Goal: Task Accomplishment & Management: Use online tool/utility

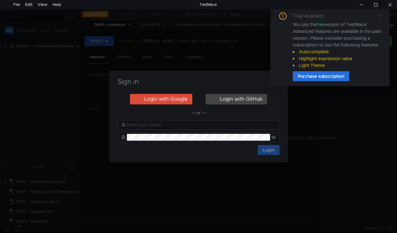
click at [380, 15] on icon at bounding box center [380, 15] width 3 height 3
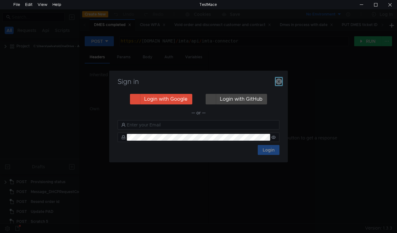
click at [281, 82] on icon "button" at bounding box center [279, 81] width 6 height 6
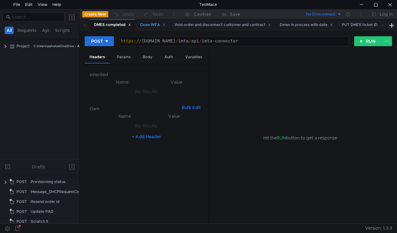
click at [155, 24] on div "Close WFA" at bounding box center [153, 25] width 26 height 7
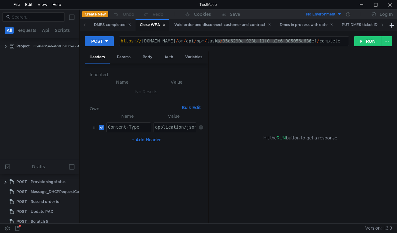
drag, startPoint x: 216, startPoint y: 42, endPoint x: 311, endPoint y: 40, distance: 95.6
click at [311, 40] on div "https:// mbx.dfni.nl / om / api / bpm / tasks / 95e6290c-923b-11f0-a2c6-005056a…" at bounding box center [233, 46] width 229 height 14
paste textarea "e77fea8a-9234-11f0-a5df-005056a66d6a"
type textarea "https://mbx.dfni.nl/om/api/bpm/tasks/e77fea8a-9234-11f0-a5df-005056a66d6a/compl…"
click at [354, 43] on button "RUN" at bounding box center [368, 41] width 28 height 10
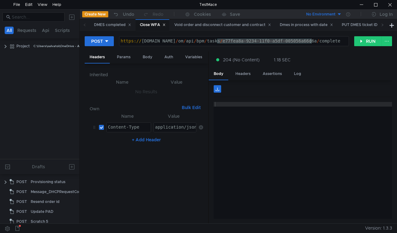
drag, startPoint x: 216, startPoint y: 43, endPoint x: 312, endPoint y: 44, distance: 95.9
click at [312, 44] on div "https:// mbx.dfni.nl / om / api / bpm / tasks / e77fea8a-9234-11f0-a5df-005056a…" at bounding box center [233, 46] width 229 height 14
paste textarea "0da53652-92cc-11f0-b75b-005056a64e09"
click at [360, 44] on button "RUN" at bounding box center [368, 41] width 28 height 10
drag, startPoint x: 218, startPoint y: 43, endPoint x: 310, endPoint y: 37, distance: 92.0
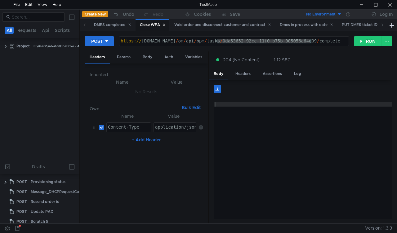
click at [310, 37] on div "https:// mbx.dfni.nl / om / api / bpm / tasks / 0da53652-92cc-11f0-b75b-005056a…" at bounding box center [233, 41] width 229 height 9
paste textarea "8d38bf56-92ce"
type textarea "https://mbx.dfni.nl/om/api/bpm/tasks/8d38bf56-92ce-11f0-b75b-005056a64e09/compl…"
click at [364, 42] on button "RUN" at bounding box center [368, 41] width 28 height 10
drag, startPoint x: 218, startPoint y: 40, endPoint x: 310, endPoint y: 41, distance: 92.4
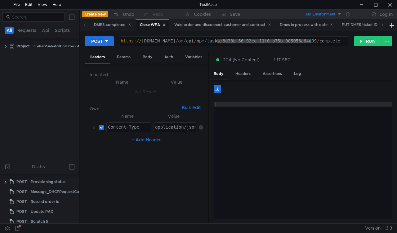
click at [310, 41] on div "https:// mbx.dfni.nl / om / api / bpm / tasks / 8d38bf56-92ce-11f0-b75b-005056a…" at bounding box center [233, 46] width 229 height 14
paste textarea "0a667e8f-92cf-11f0-a9f7-005056a6d44f"
click at [357, 45] on button "RUN" at bounding box center [368, 41] width 28 height 10
drag, startPoint x: 218, startPoint y: 41, endPoint x: 311, endPoint y: 40, distance: 92.5
click at [311, 40] on div "https:// mbx.dfni.nl / om / api / bpm / tasks / 0a667e8f-92cf-11f0-a9f7-005056a…" at bounding box center [233, 46] width 229 height 14
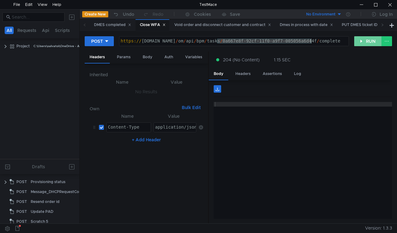
paste textarea "810469ce-9234"
type textarea "https://mbx.dfni.nl/om/api/bpm/tasks/810469ce-9234-11f0-a9f7-005056a6d44f/compl…"
click at [362, 41] on button "RUN" at bounding box center [368, 41] width 28 height 10
drag, startPoint x: 218, startPoint y: 40, endPoint x: 311, endPoint y: 42, distance: 92.2
click at [311, 42] on div "https:// [DOMAIN_NAME] / om / api / bpm / tasks / 810469ce-9234-11f0-a9f7-00505…" at bounding box center [233, 46] width 229 height 14
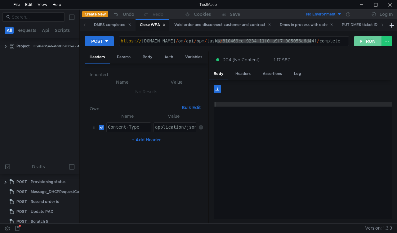
paste textarea "43864e2b-9211-11f0-a2c6-005056a636e"
type textarea "[URL][DOMAIN_NAME]"
click at [368, 42] on button "RUN" at bounding box center [368, 41] width 28 height 10
click at [384, 24] on span at bounding box center [383, 24] width 10 height 11
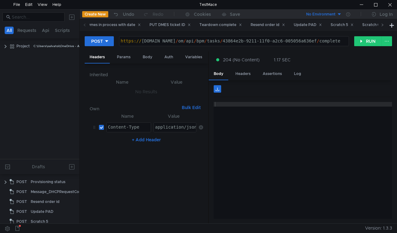
click at [384, 24] on span at bounding box center [383, 24] width 10 height 11
click at [383, 23] on icon at bounding box center [382, 24] width 3 height 3
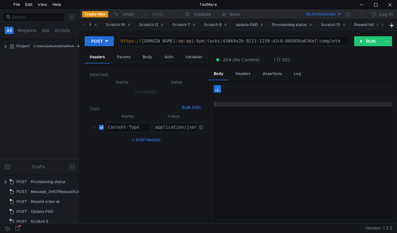
click at [383, 23] on icon at bounding box center [382, 24] width 3 height 3
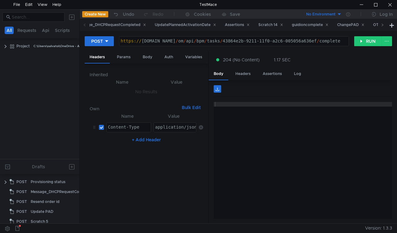
click at [383, 23] on icon at bounding box center [382, 24] width 3 height 3
click at [383, 27] on span at bounding box center [382, 25] width 3 height 7
click at [344, 24] on div "Scratch 25" at bounding box center [331, 25] width 25 height 7
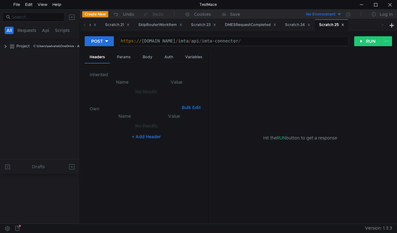
scroll to position [244, 0]
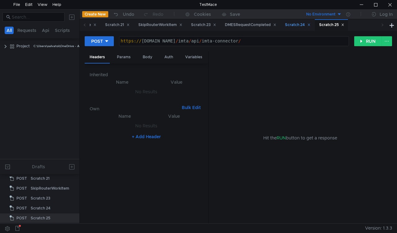
click at [314, 21] on div "Scratch 24" at bounding box center [298, 24] width 34 height 11
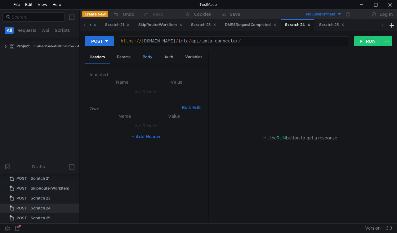
click at [148, 58] on div "Body" at bounding box center [148, 56] width 20 height 11
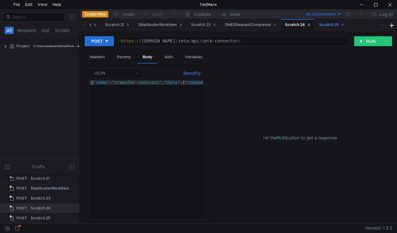
click at [344, 26] on div "Scratch 25" at bounding box center [331, 25] width 25 height 7
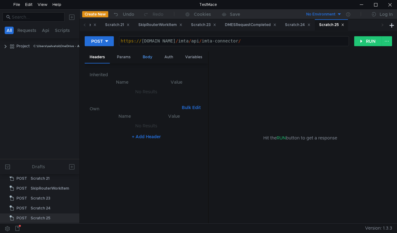
click at [145, 58] on div "Body" at bounding box center [148, 56] width 20 height 11
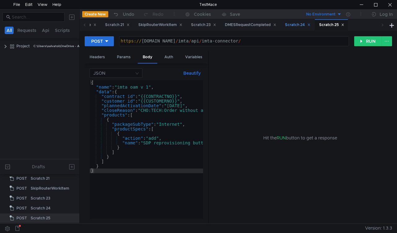
click at [311, 24] on div "Scratch 24" at bounding box center [297, 25] width 25 height 7
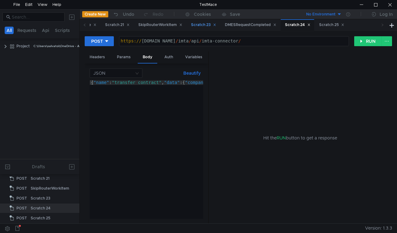
click at [216, 25] on div "Scratch 23" at bounding box center [203, 25] width 25 height 7
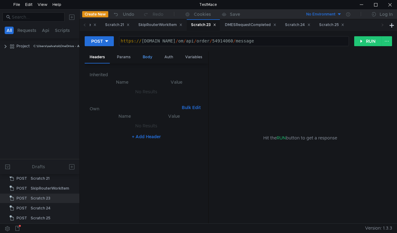
click at [146, 58] on div "Body" at bounding box center [148, 56] width 20 height 11
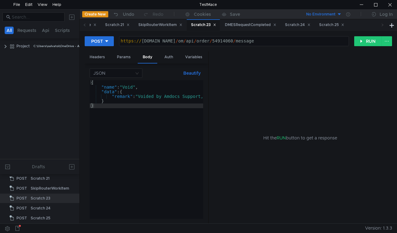
scroll to position [0, 0]
click at [130, 25] on div "Scratch 21" at bounding box center [117, 25] width 25 height 7
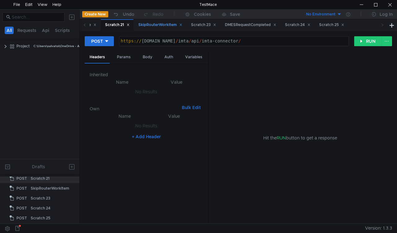
click at [170, 24] on div "SkipRouterWorkItem" at bounding box center [160, 25] width 44 height 7
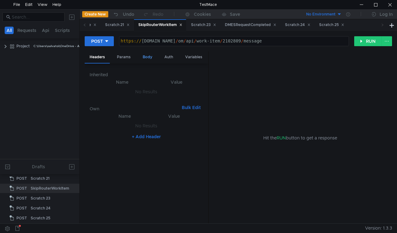
click at [151, 56] on div "Body" at bounding box center [148, 56] width 20 height 11
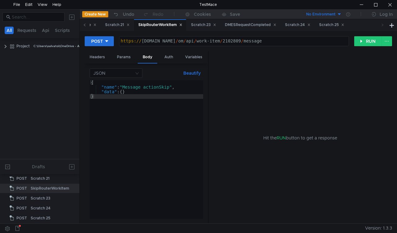
click at [84, 23] on span at bounding box center [84, 25] width 3 height 7
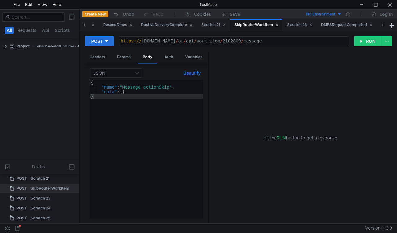
click at [84, 23] on span at bounding box center [84, 25] width 3 height 7
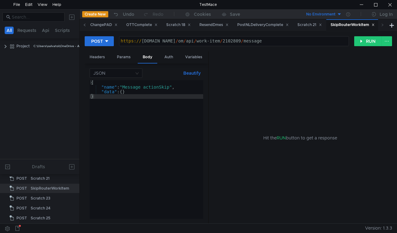
click at [84, 23] on span at bounding box center [84, 25] width 3 height 7
click at [84, 24] on icon at bounding box center [84, 24] width 3 height 3
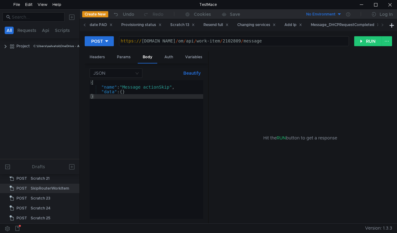
click at [84, 24] on icon at bounding box center [84, 24] width 3 height 3
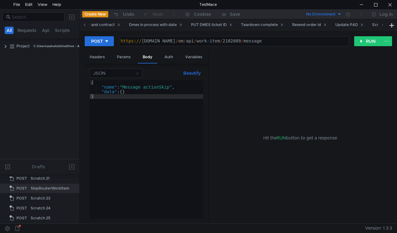
click at [84, 24] on icon at bounding box center [84, 24] width 3 height 3
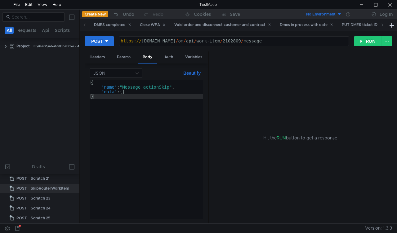
click at [84, 24] on icon at bounding box center [84, 24] width 3 height 3
click at [152, 22] on div "Close WFA" at bounding box center [153, 25] width 26 height 7
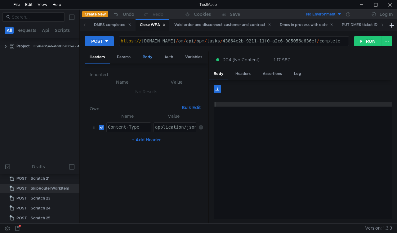
click at [150, 59] on div "Body" at bounding box center [148, 56] width 20 height 11
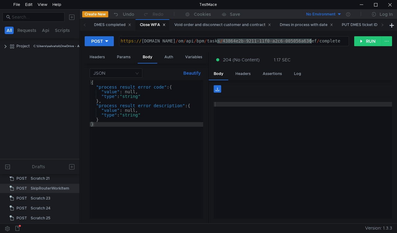
drag, startPoint x: 218, startPoint y: 41, endPoint x: 311, endPoint y: 42, distance: 92.5
click at [311, 42] on div "https:// mbx.dfni.nl / om / api / bpm / tasks / 43864e2b-9211-11f0-a2c6-005056a…" at bounding box center [233, 46] width 229 height 14
paste textarea "b2ff0eb4-920f-11f0-b75b-005056a64e09"
click at [362, 42] on button "RUN" at bounding box center [368, 41] width 28 height 10
drag, startPoint x: 217, startPoint y: 40, endPoint x: 311, endPoint y: 38, distance: 93.7
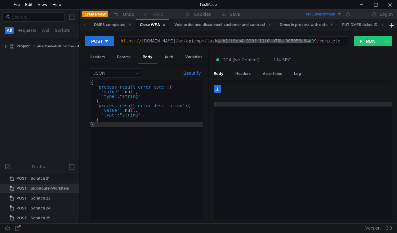
click at [311, 39] on div "https:// mbx.dfni.nl / om / api / bpm / tasks / b2ff0eb4-920f-11f0-b75b-005056a…" at bounding box center [233, 46] width 229 height 14
click at [359, 41] on button "RUN" at bounding box center [368, 41] width 28 height 10
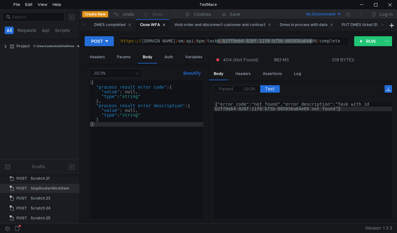
drag, startPoint x: 217, startPoint y: 43, endPoint x: 312, endPoint y: 43, distance: 94.9
click at [312, 43] on div "https:// mbx.dfni.nl / om / api / bpm / tasks / b2ff0eb4-920f-11f0-b75b-005056a…" at bounding box center [233, 46] width 229 height 14
paste textarea "410c7bf3-92d2-11f0-a9f7-005056a6d44f"
type textarea "https://mbx.dfni.nl/om/api/bpm/tasks/410c7bf3-92d2-11f0-a9f7-005056a6d44f/compl…"
click at [361, 43] on button "RUN" at bounding box center [368, 41] width 28 height 10
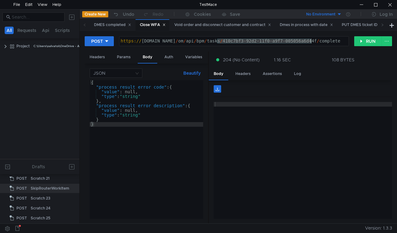
drag, startPoint x: 218, startPoint y: 41, endPoint x: 311, endPoint y: 40, distance: 93.7
click at [311, 40] on div "https:// mbx.dfni.nl / om / api / bpm / tasks / 410c7bf3-92d2-11f0-a9f7-005056a…" at bounding box center [233, 46] width 229 height 14
paste textarea "b0ce7b3d-92d0-11f0-a2c6-005056a636e"
type textarea "[URL][DOMAIN_NAME]"
click at [361, 38] on button "RUN" at bounding box center [368, 41] width 28 height 10
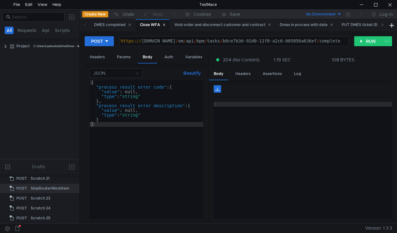
click at [381, 26] on icon at bounding box center [382, 24] width 3 height 3
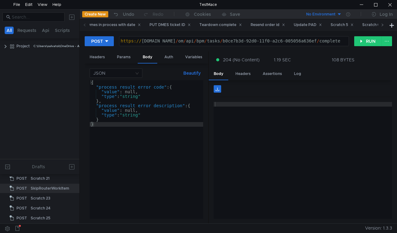
click at [381, 26] on icon at bounding box center [382, 24] width 3 height 3
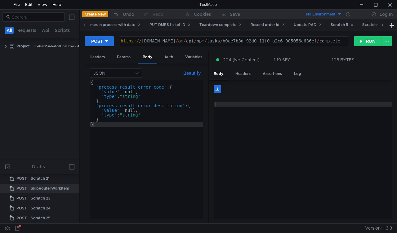
click at [381, 26] on icon at bounding box center [382, 24] width 3 height 3
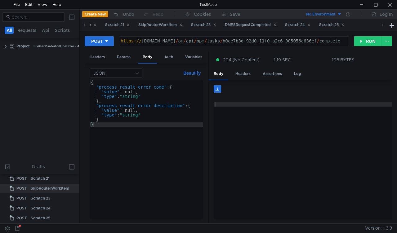
click at [381, 26] on icon at bounding box center [382, 24] width 3 height 3
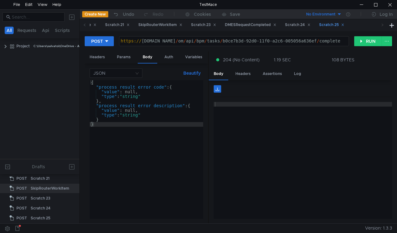
click at [344, 25] on div "Scratch 25" at bounding box center [331, 25] width 25 height 7
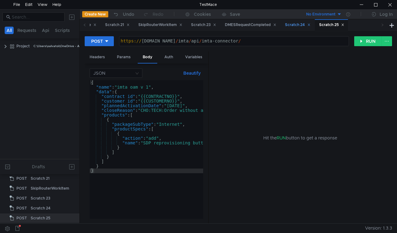
click at [311, 25] on div "Scratch 24" at bounding box center [297, 25] width 25 height 7
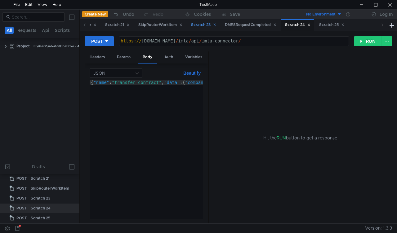
click at [216, 24] on div "Scratch 23" at bounding box center [203, 25] width 25 height 7
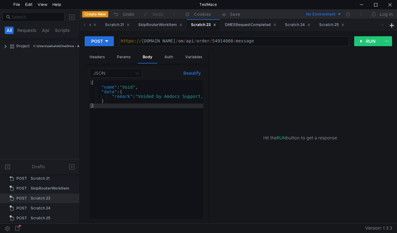
click at [215, 41] on div "https:// mbx.dfni.nl / om / api / order / 54914060 / message" at bounding box center [233, 46] width 229 height 14
paste textarea "21811"
type textarea "[URL][DOMAIN_NAME]"
click at [359, 43] on button "RUN" at bounding box center [368, 41] width 28 height 10
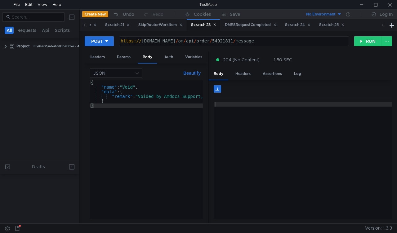
scroll to position [245, 0]
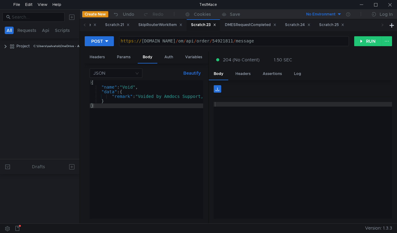
scroll to position [245, 0]
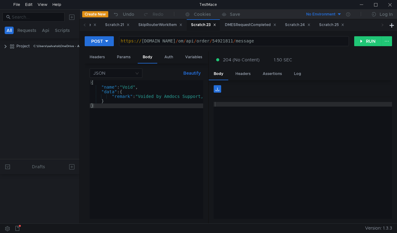
scroll to position [245, 0]
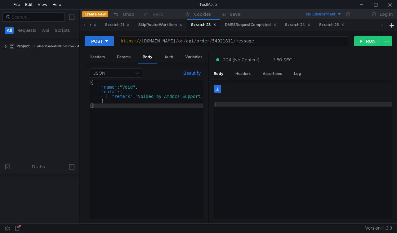
scroll to position [245, 0]
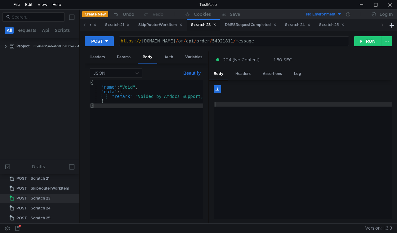
click at [219, 40] on div "https:// mbx.dfni.nl / om / api / order / 54921811 / message" at bounding box center [233, 46] width 229 height 14
paste textarea "416587"
type textarea "https://mbx.dfni.nl/om/api/order/54416587/message"
click at [364, 43] on button "RUN" at bounding box center [368, 41] width 28 height 10
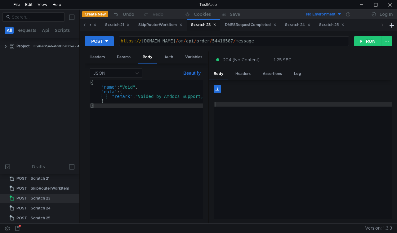
click at [85, 25] on icon at bounding box center [84, 24] width 3 height 3
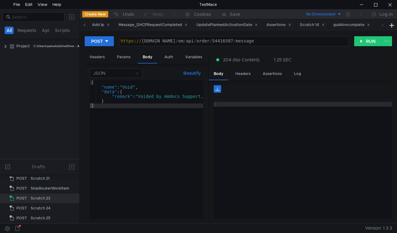
click at [85, 25] on icon at bounding box center [84, 24] width 3 height 3
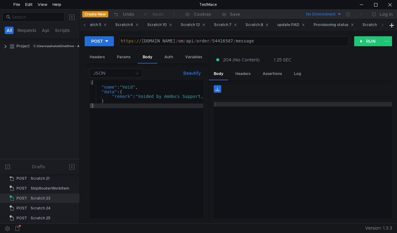
click at [85, 25] on icon at bounding box center [84, 24] width 3 height 3
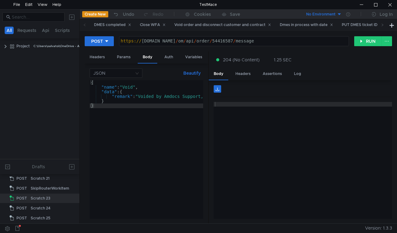
click at [85, 25] on icon at bounding box center [84, 24] width 3 height 3
click at [142, 26] on div "Close WFA" at bounding box center [153, 25] width 26 height 7
click at [151, 58] on div "POST https://mbx.dfni.nl/om/api/order/54416587/message https:// mbx.dfni.nl / o…" at bounding box center [238, 127] width 317 height 193
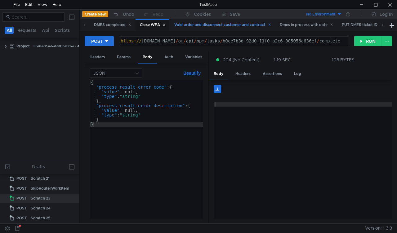
click at [190, 25] on div "Void order and disconnect customer and contract" at bounding box center [222, 25] width 97 height 7
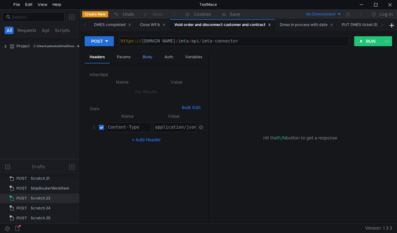
click at [145, 57] on div "Body" at bounding box center [148, 56] width 20 height 11
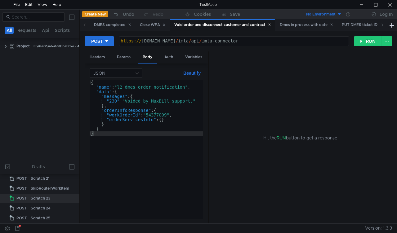
click at [150, 115] on div "{ "name" : "l2_dmes_order_notification" , "data" : { "messages" : { "230" : "Vo…" at bounding box center [147, 154] width 114 height 148
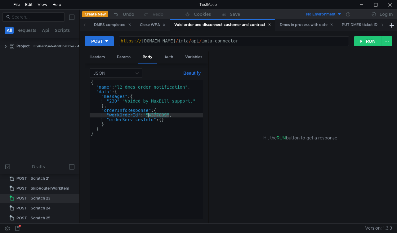
click at [150, 114] on div "{ "name" : "l2_dmes_order_notification" , "data" : { "messages" : { "230" : "Vo…" at bounding box center [147, 154] width 114 height 148
paste textarea "416587"
click at [356, 42] on button "RUN" at bounding box center [368, 41] width 28 height 10
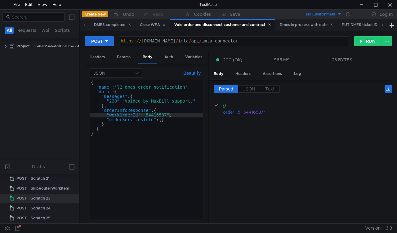
click at [156, 114] on div "{ "name" : "l2_dmes_order_notification" , "data" : { "messages" : { "230" : "Vo…" at bounding box center [147, 154] width 114 height 148
paste textarea "367345"
type textarea ""workOrderId": "54367345","
click at [368, 42] on button "RUN" at bounding box center [368, 41] width 28 height 10
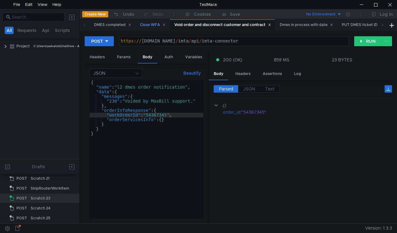
click at [155, 25] on div "Close WFA" at bounding box center [153, 25] width 26 height 7
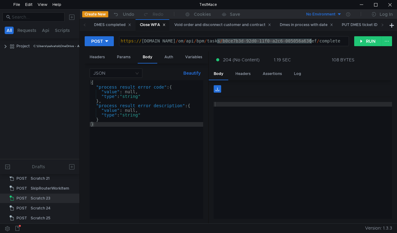
drag, startPoint x: 216, startPoint y: 40, endPoint x: 311, endPoint y: 42, distance: 95.6
click at [311, 42] on div "https:// mbx.dfni.nl / om / api / bpm / tasks / b0ce7b3d-92d0-11f0-a2c6-005056a…" at bounding box center [233, 46] width 229 height 14
paste textarea "c389fc4e-92f8-11f0-a5df-005056a66d6a"
type textarea "https://mbx.dfni.nl/om/api/bpm/tasks/c389fc4e-92f8-11f0-a5df-005056a66d6a/compl…"
click at [364, 41] on button "RUN" at bounding box center [368, 41] width 28 height 10
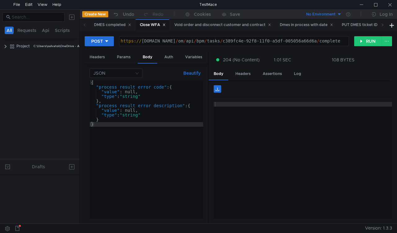
scroll to position [245, 0]
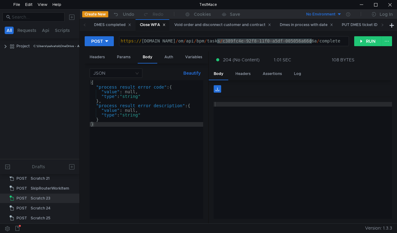
drag, startPoint x: 217, startPoint y: 39, endPoint x: 311, endPoint y: 42, distance: 93.7
click at [311, 42] on div "https:// mbx.dfni.nl / om / api / bpm / tasks / c389fc4e-92f8-11f0-a5df-005056a…" at bounding box center [233, 46] width 229 height 14
paste textarea "8d71fae2-92d2"
click at [354, 41] on button "RUN" at bounding box center [368, 41] width 28 height 10
drag, startPoint x: 217, startPoint y: 40, endPoint x: 312, endPoint y: 41, distance: 94.9
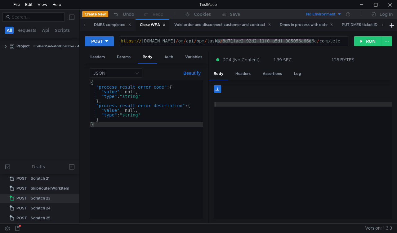
click at [312, 41] on div "https:// mbx.dfni.nl / om / api / bpm / tasks / 8d71fae2-92d2-11f0-a5df-005056a…" at bounding box center [233, 46] width 229 height 14
paste textarea "d970399e-9307-11f0-a9f7-005056a6d44f"
type textarea "https://mbx.dfni.nl/om/api/bpm/tasks/d970399e-9307-11f0-a9f7-005056a6d44f/compl…"
click at [366, 42] on button "RUN" at bounding box center [368, 41] width 28 height 10
click at [382, 25] on icon at bounding box center [382, 24] width 3 height 3
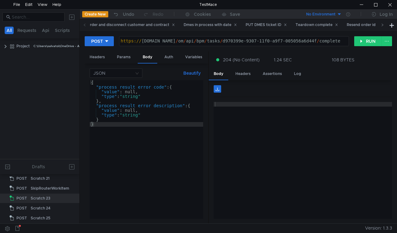
click at [382, 25] on icon at bounding box center [382, 24] width 3 height 3
click at [381, 25] on icon at bounding box center [382, 24] width 3 height 3
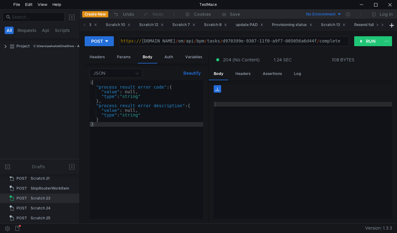
click at [381, 25] on icon at bounding box center [382, 24] width 3 height 3
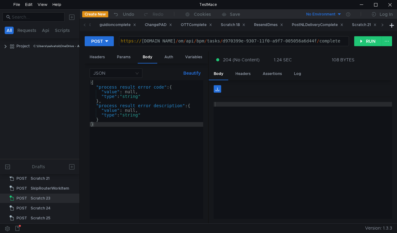
click at [381, 25] on icon at bounding box center [382, 24] width 3 height 3
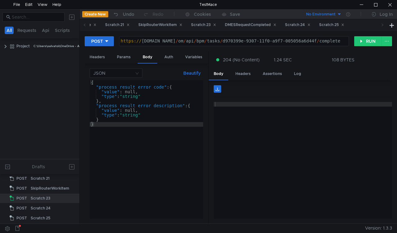
click at [381, 25] on icon at bounding box center [382, 24] width 3 height 3
click at [311, 25] on div "Scratch 24" at bounding box center [297, 25] width 25 height 7
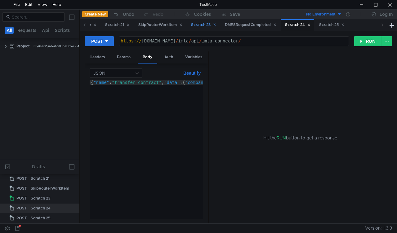
click at [216, 27] on div "Scratch 23" at bounding box center [203, 25] width 25 height 7
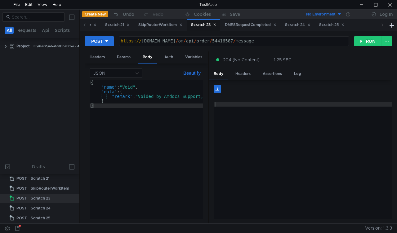
click at [217, 41] on div "https:// mbx.dfni.nl / om / api / order / 54416587 / message" at bounding box center [233, 46] width 229 height 14
paste textarea "924160"
type textarea "[URL][DOMAIN_NAME]"
click at [360, 40] on button "RUN" at bounding box center [368, 41] width 28 height 10
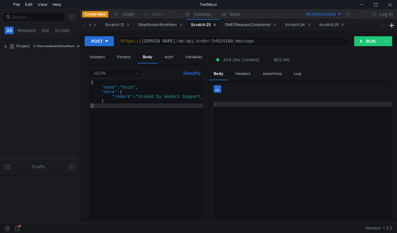
scroll to position [245, 0]
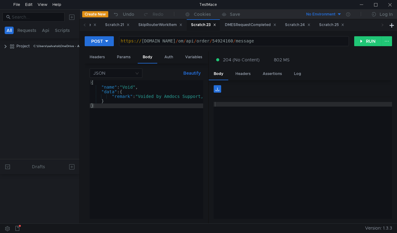
scroll to position [245, 0]
